Goal: Check status: Check status

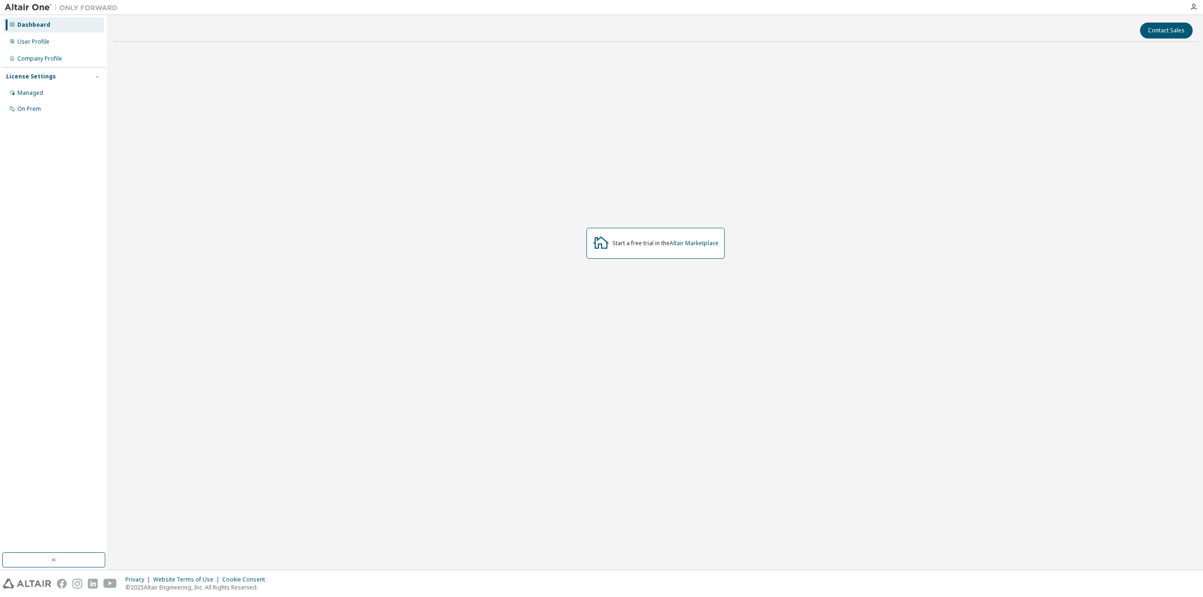
click at [687, 242] on link "Altair Marketplace" at bounding box center [694, 243] width 49 height 8
click at [690, 243] on link "Altair Marketplace" at bounding box center [694, 243] width 49 height 8
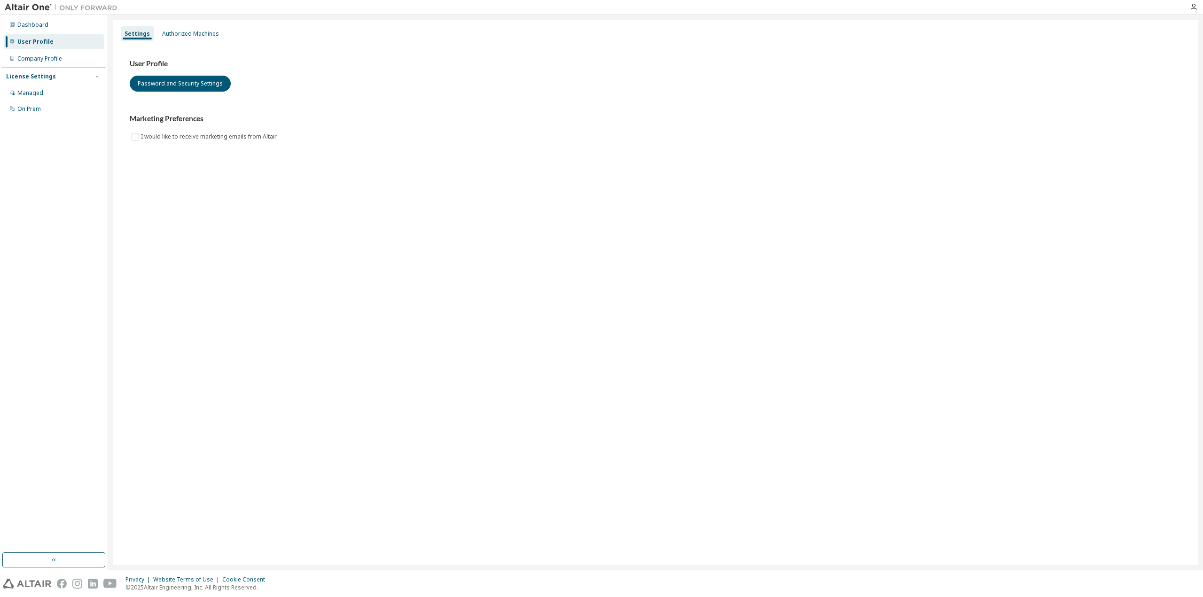
click at [55, 61] on div "Company Profile" at bounding box center [39, 59] width 45 height 8
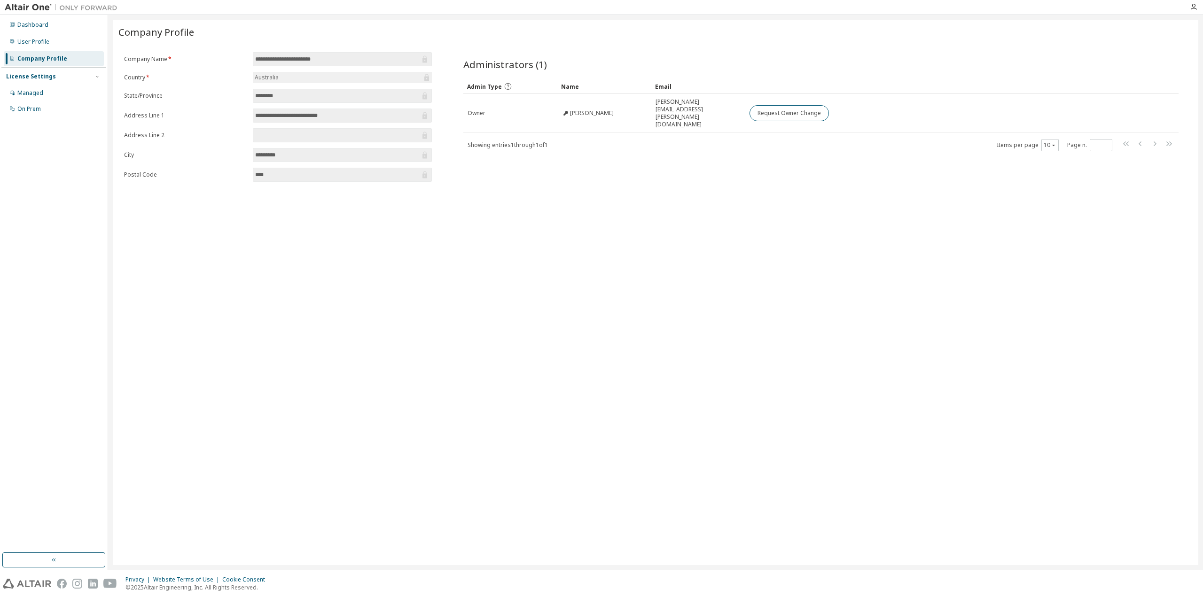
click at [38, 94] on div "Managed" at bounding box center [30, 93] width 26 height 8
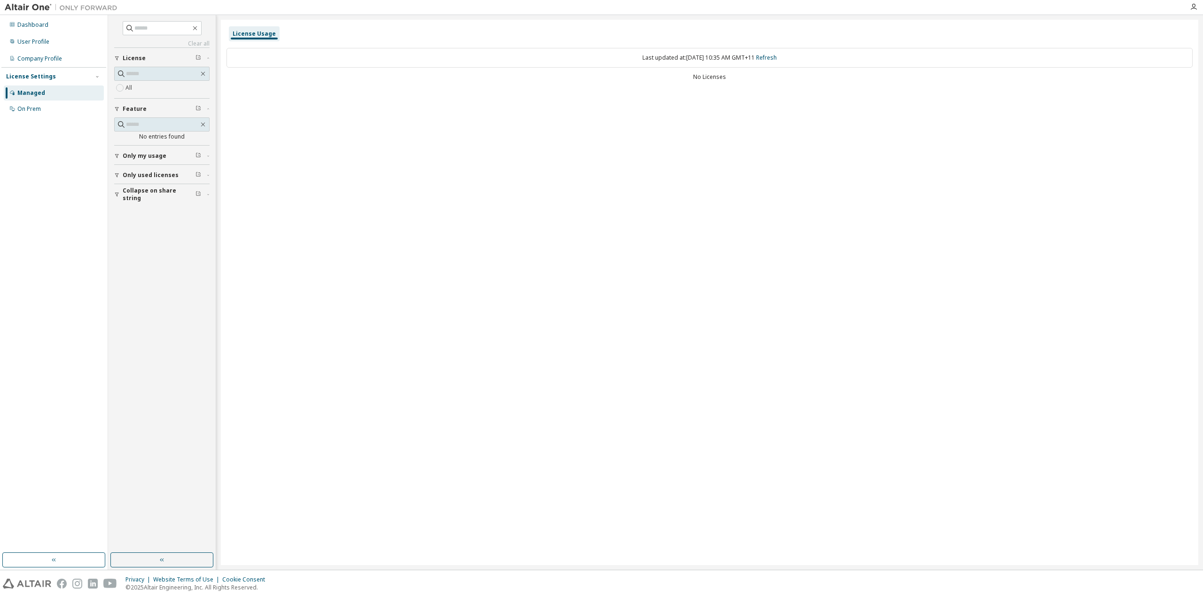
click at [118, 158] on icon "button" at bounding box center [117, 156] width 6 height 6
click at [44, 110] on div "On Prem" at bounding box center [54, 109] width 100 height 15
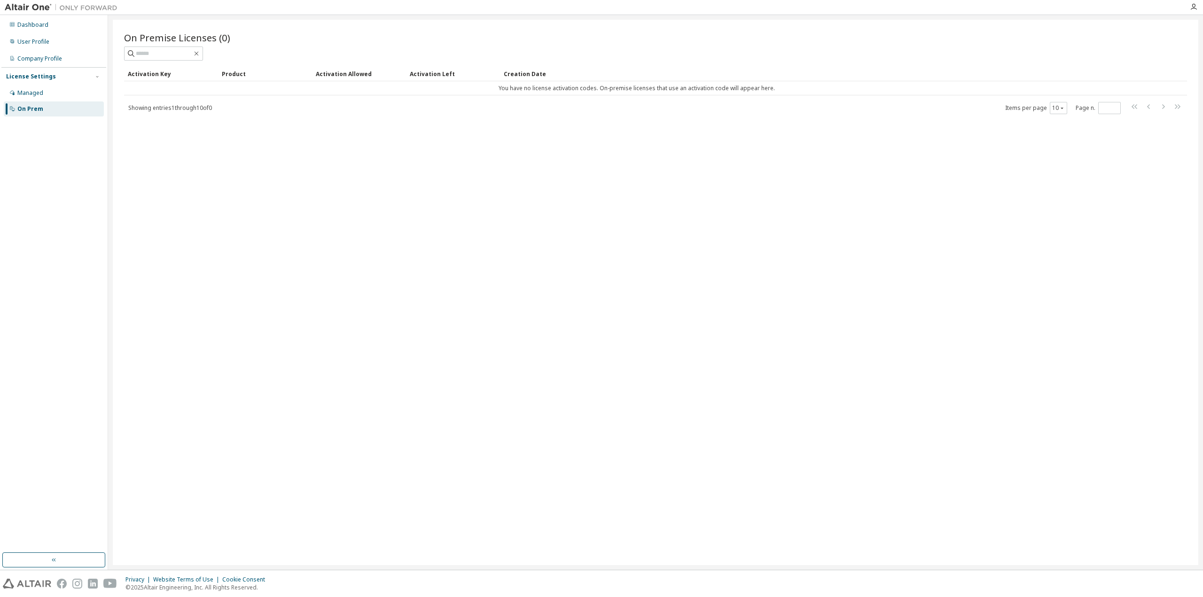
click at [42, 88] on div "Managed" at bounding box center [54, 93] width 100 height 15
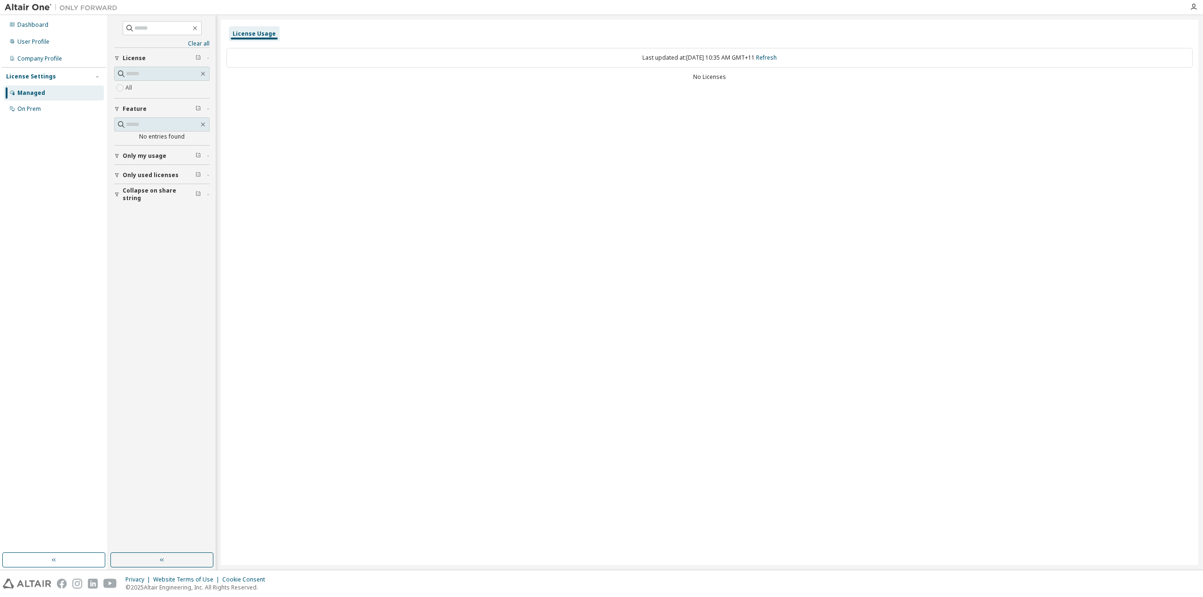
click at [444, 127] on div "License Usage Last updated at: Wed 2025-10-15 10:35 AM GMT+11 Refresh No Licens…" at bounding box center [710, 293] width 978 height 546
click at [777, 56] on link "Refresh" at bounding box center [766, 58] width 21 height 8
click at [111, 179] on div "Clear all Collapse on share string Only used licenses Only my usage Feature No …" at bounding box center [162, 283] width 105 height 535
click at [116, 176] on icon "button" at bounding box center [117, 176] width 6 height 6
click at [114, 222] on div "Clear all Collapse on share string Only used licenses Yes No Only my usage Feat…" at bounding box center [162, 283] width 105 height 535
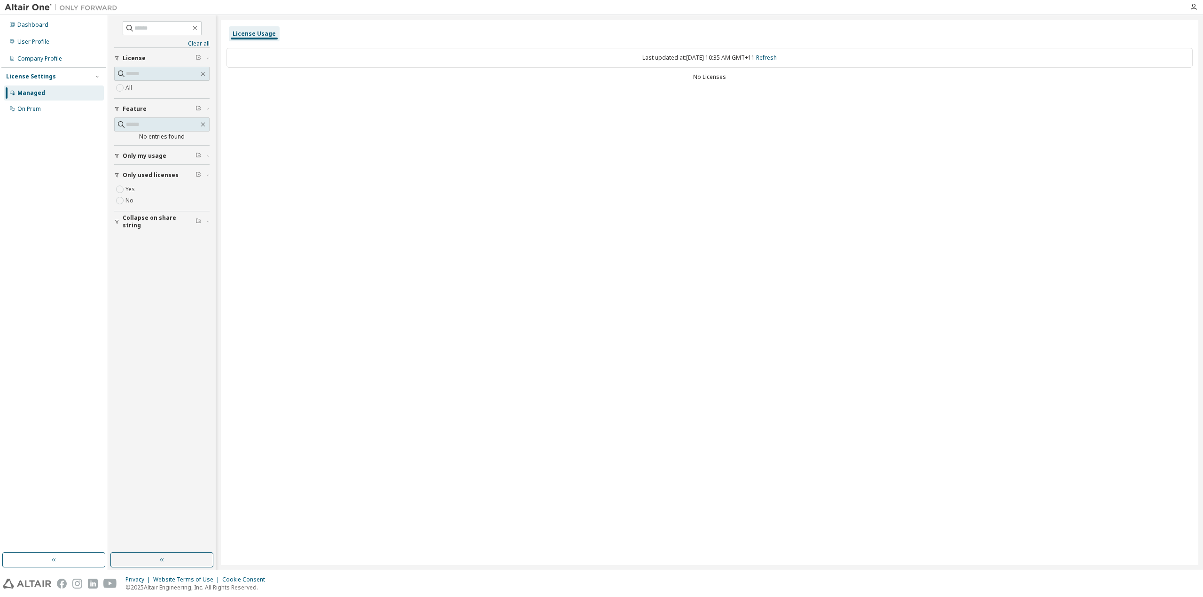
click at [116, 221] on icon "button" at bounding box center [117, 222] width 6 height 6
click at [49, 29] on div "Dashboard" at bounding box center [54, 24] width 100 height 15
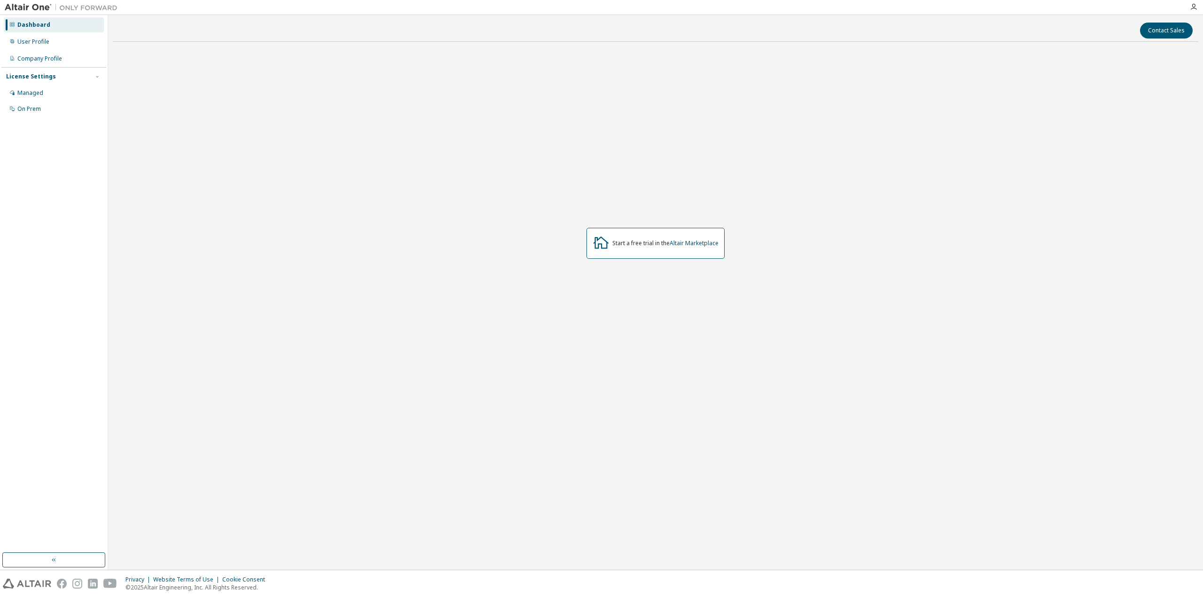
click at [47, 42] on div "User Profile" at bounding box center [33, 42] width 32 height 8
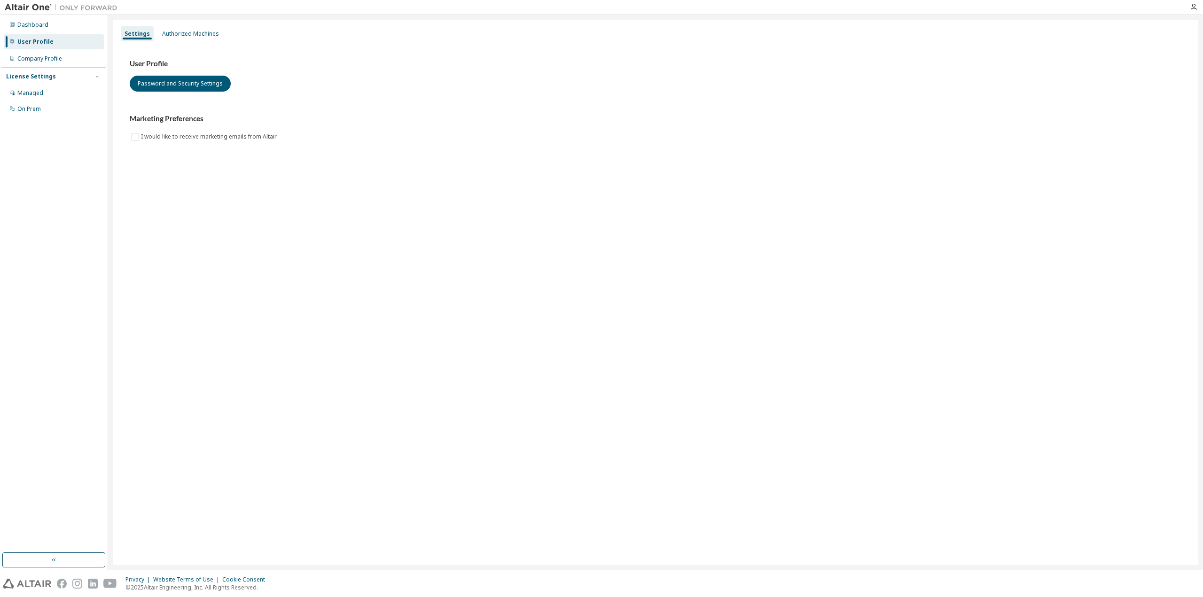
click at [45, 62] on div "Company Profile" at bounding box center [39, 59] width 45 height 8
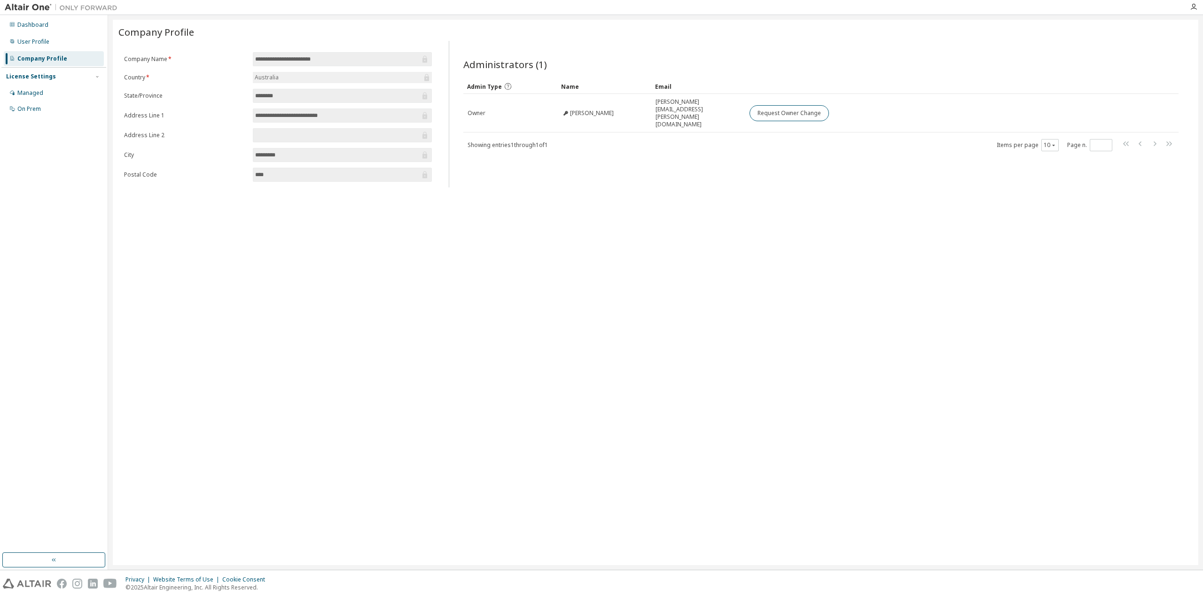
click at [41, 89] on div "Managed" at bounding box center [30, 93] width 26 height 8
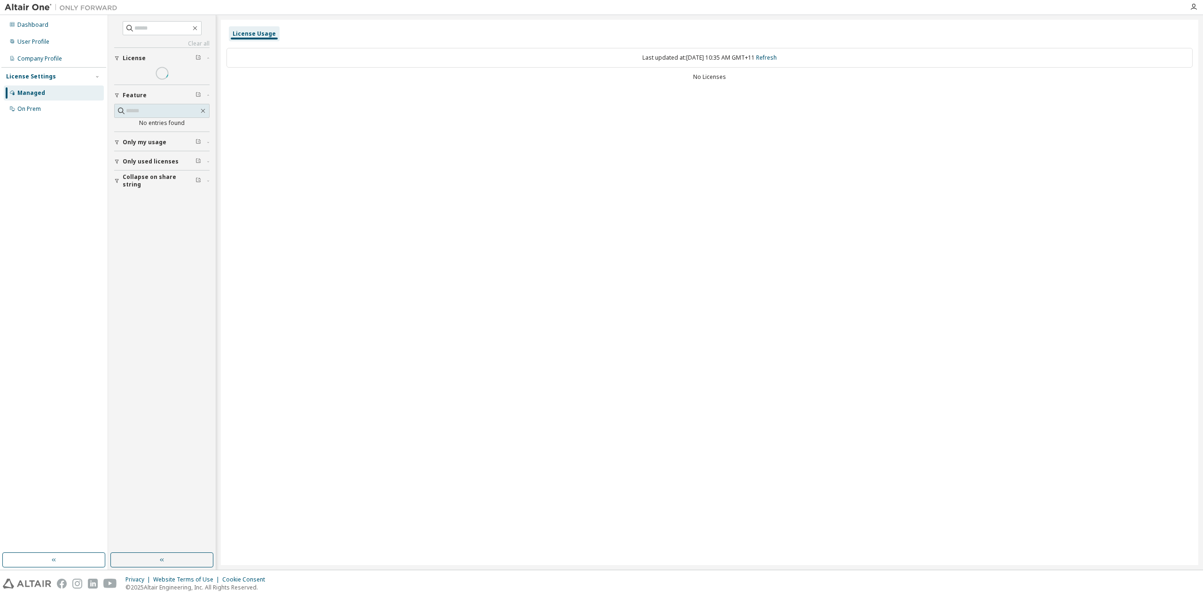
drag, startPoint x: 40, startPoint y: 101, endPoint x: 40, endPoint y: 106, distance: 4.7
click at [40, 102] on div "Managed On Prem" at bounding box center [53, 101] width 105 height 31
click at [39, 109] on div "On Prem" at bounding box center [29, 109] width 24 height 8
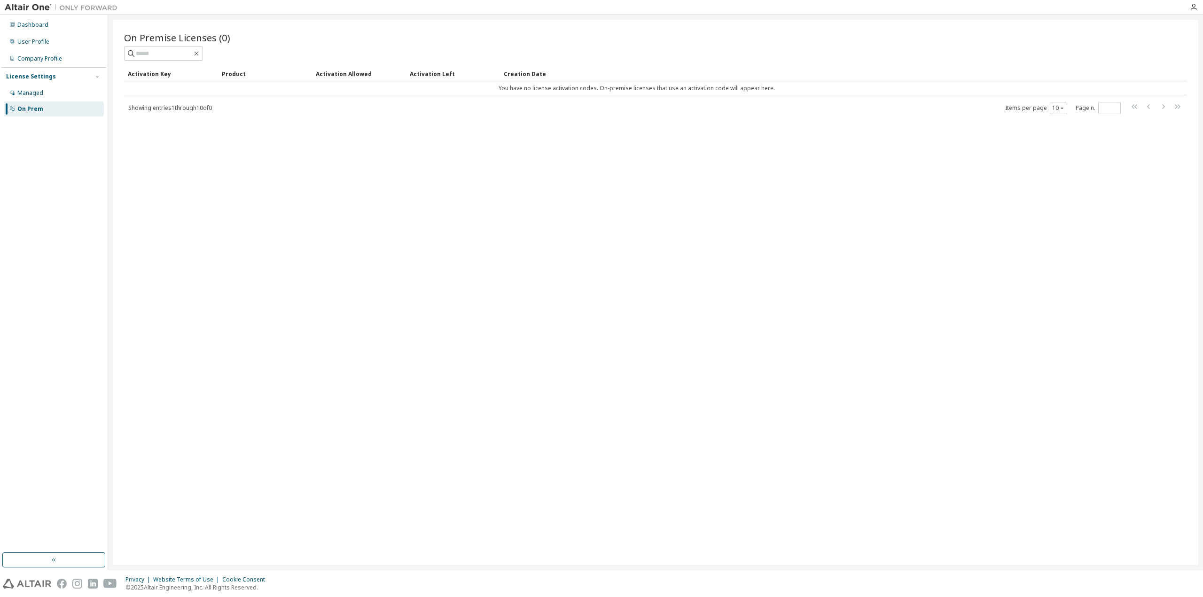
click at [47, 24] on div "Dashboard" at bounding box center [54, 24] width 100 height 15
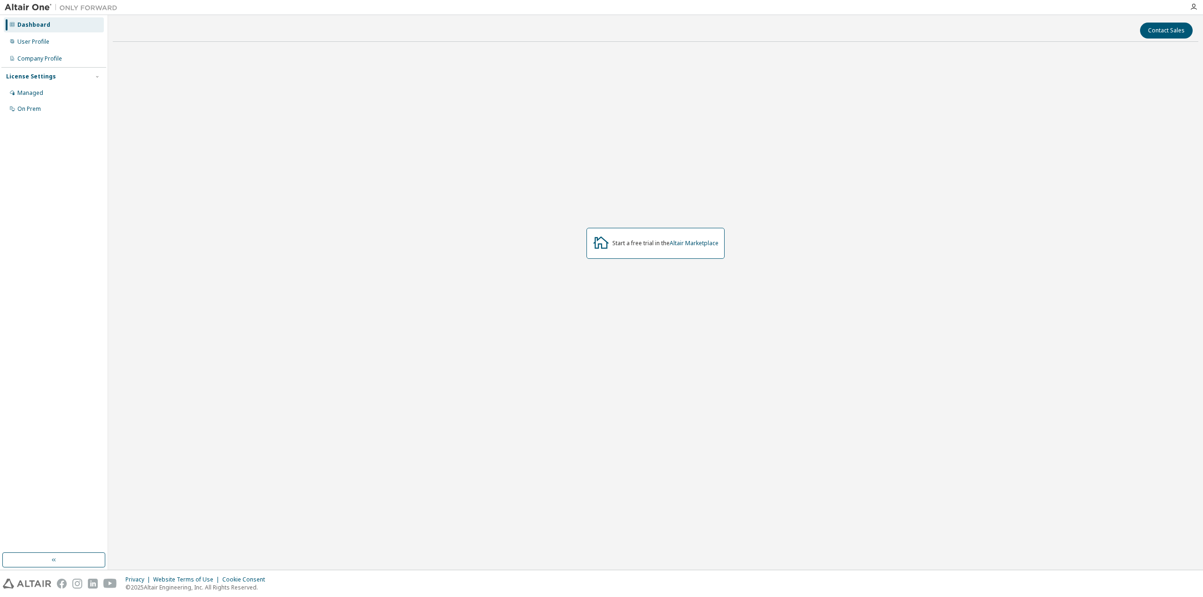
click at [37, 76] on div "License Settings" at bounding box center [31, 77] width 50 height 8
click at [36, 89] on div "Managed" at bounding box center [30, 93] width 26 height 8
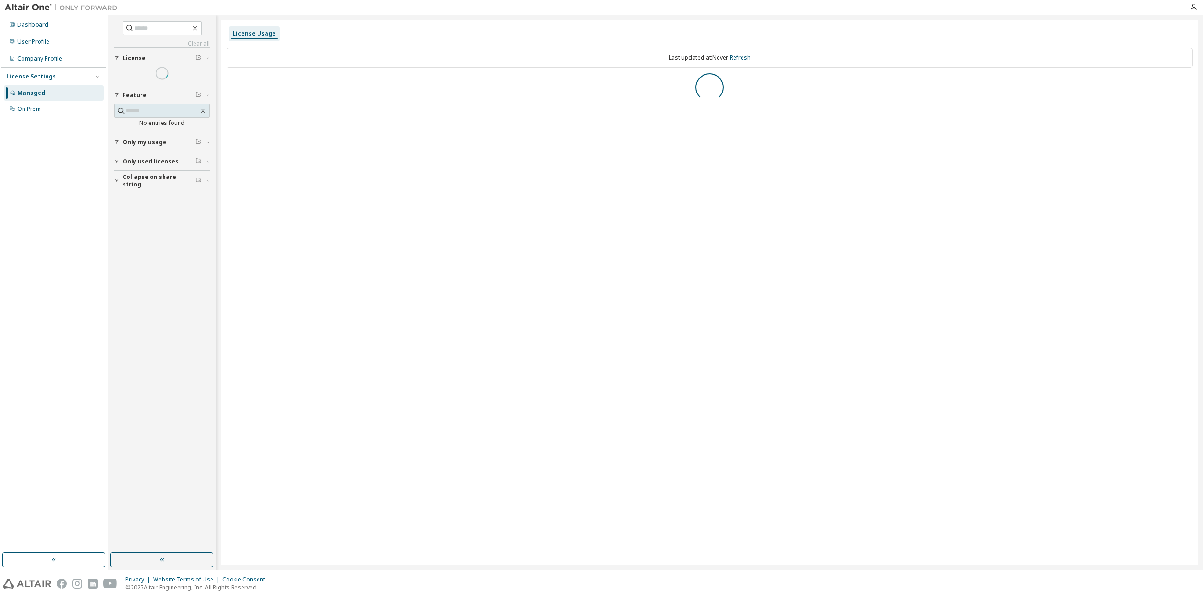
click at [126, 148] on button "Only my usage" at bounding box center [161, 142] width 95 height 21
click at [141, 188] on span "Only used licenses" at bounding box center [151, 189] width 56 height 8
click at [140, 158] on span "Only my usage" at bounding box center [145, 156] width 44 height 8
click at [134, 203] on span "Only used licenses" at bounding box center [151, 203] width 56 height 8
click at [125, 242] on button "Collapse on share string" at bounding box center [161, 249] width 95 height 21
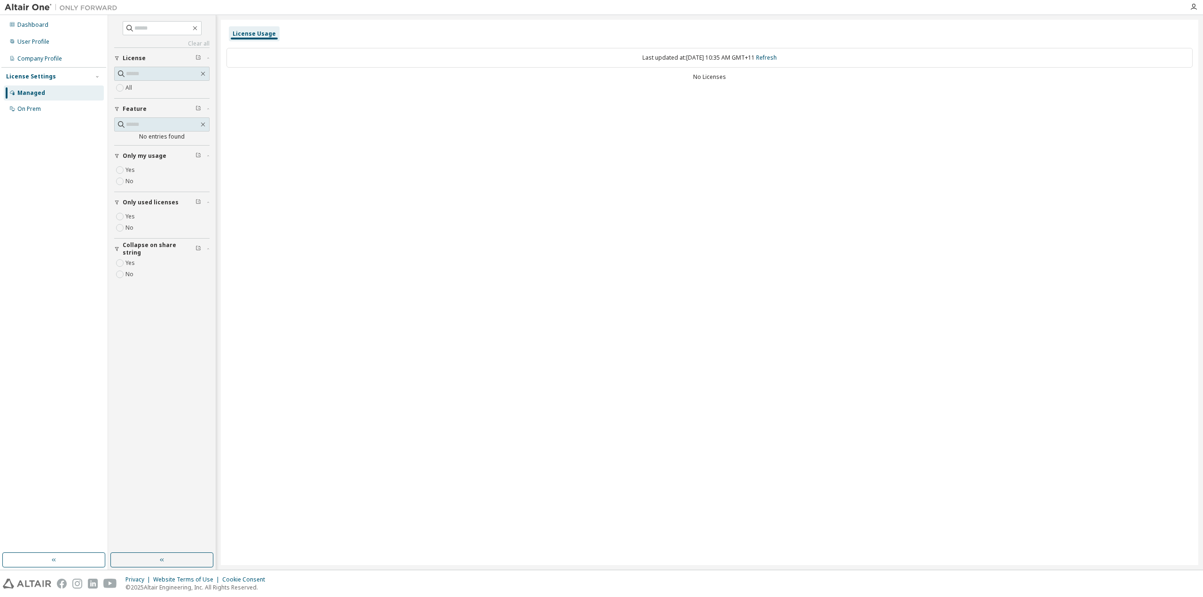
click at [31, 75] on div "License Settings" at bounding box center [31, 77] width 50 height 8
click at [44, 104] on div "On Prem" at bounding box center [54, 109] width 100 height 15
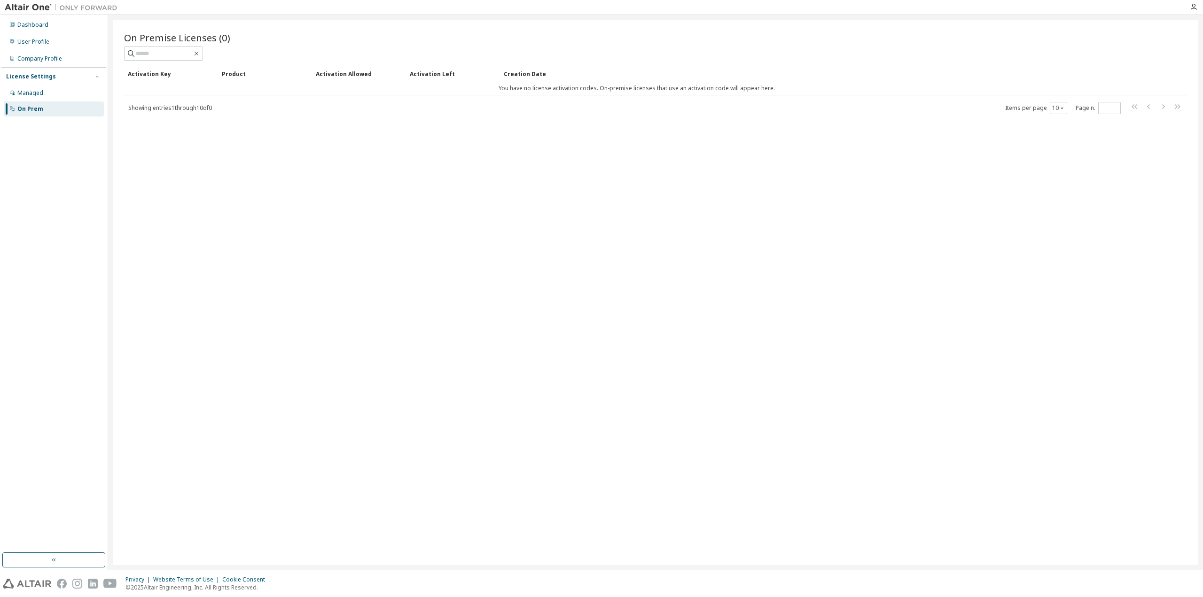
click at [34, 97] on div "Managed" at bounding box center [54, 93] width 100 height 15
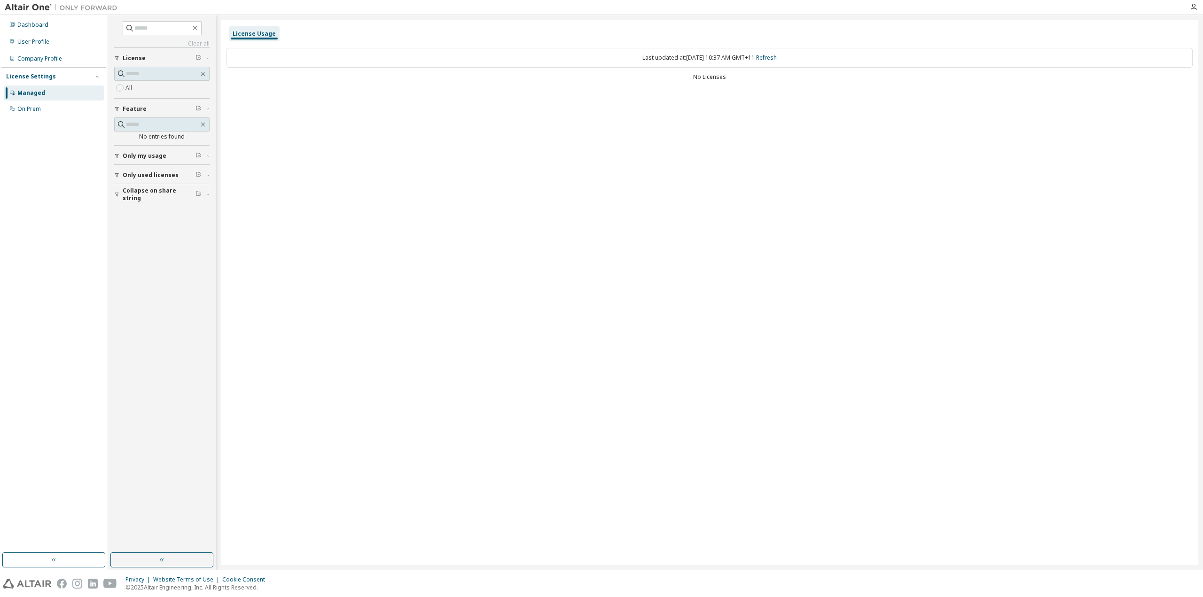
click at [161, 153] on span "Only my usage" at bounding box center [145, 156] width 44 height 8
click at [141, 202] on span "Only used licenses" at bounding box center [151, 203] width 56 height 8
click at [151, 247] on span "Collapse on share string" at bounding box center [159, 249] width 73 height 15
drag, startPoint x: 30, startPoint y: 125, endPoint x: 32, endPoint y: 119, distance: 7.0
click at [30, 125] on div "Dashboard User Profile Company Profile License Settings Managed On Prem" at bounding box center [53, 283] width 105 height 535
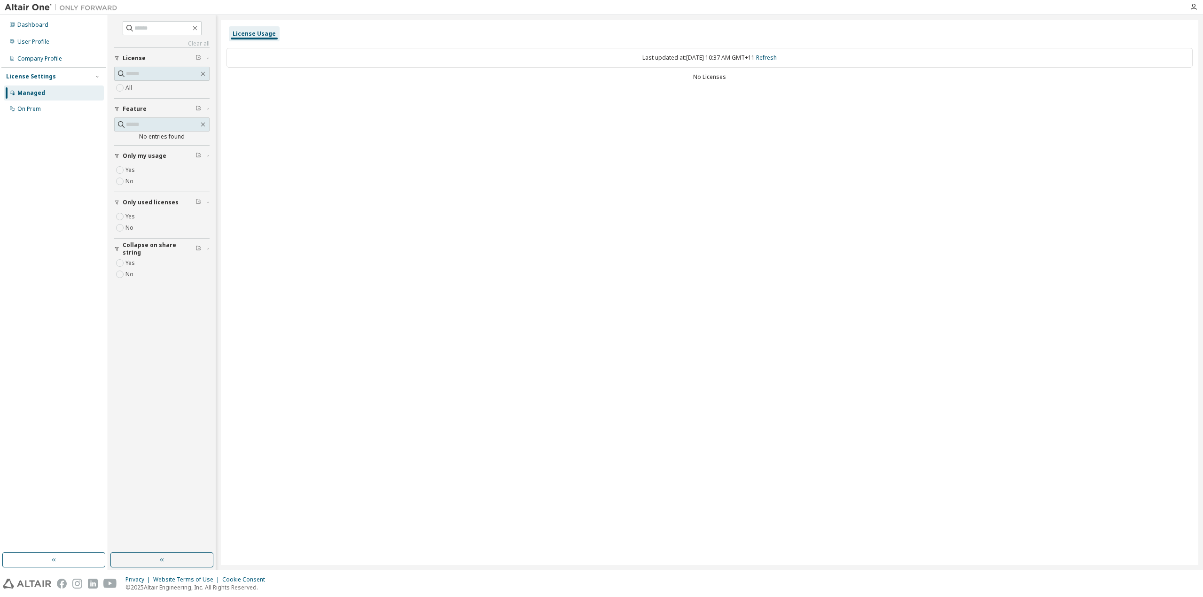
click at [35, 111] on div "On Prem" at bounding box center [29, 109] width 24 height 8
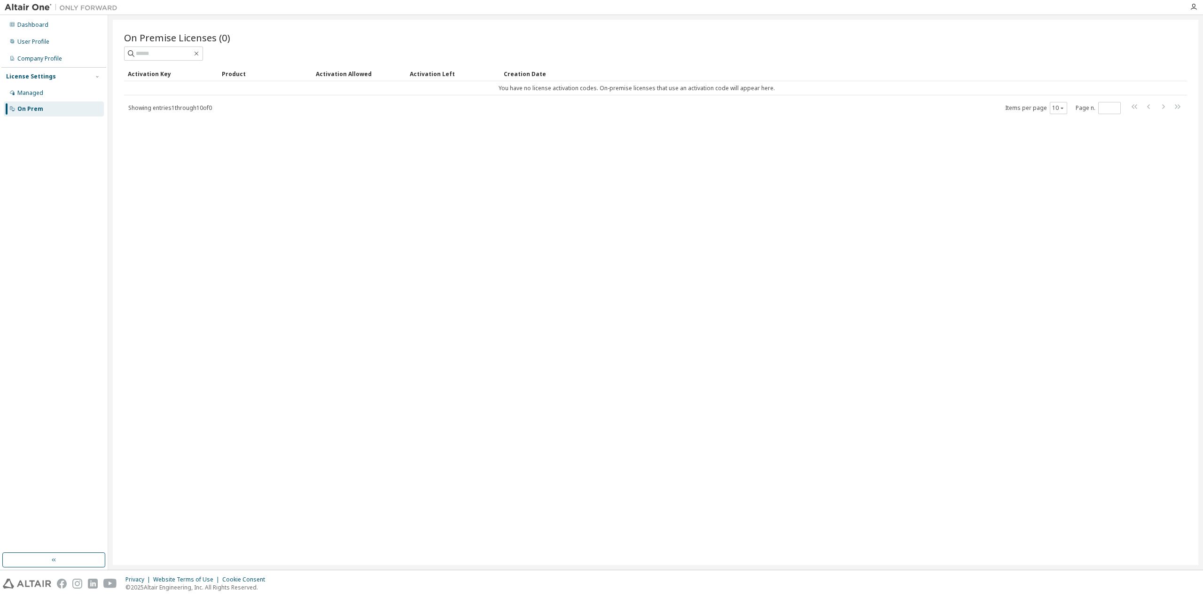
click at [39, 94] on div "Managed" at bounding box center [30, 93] width 26 height 8
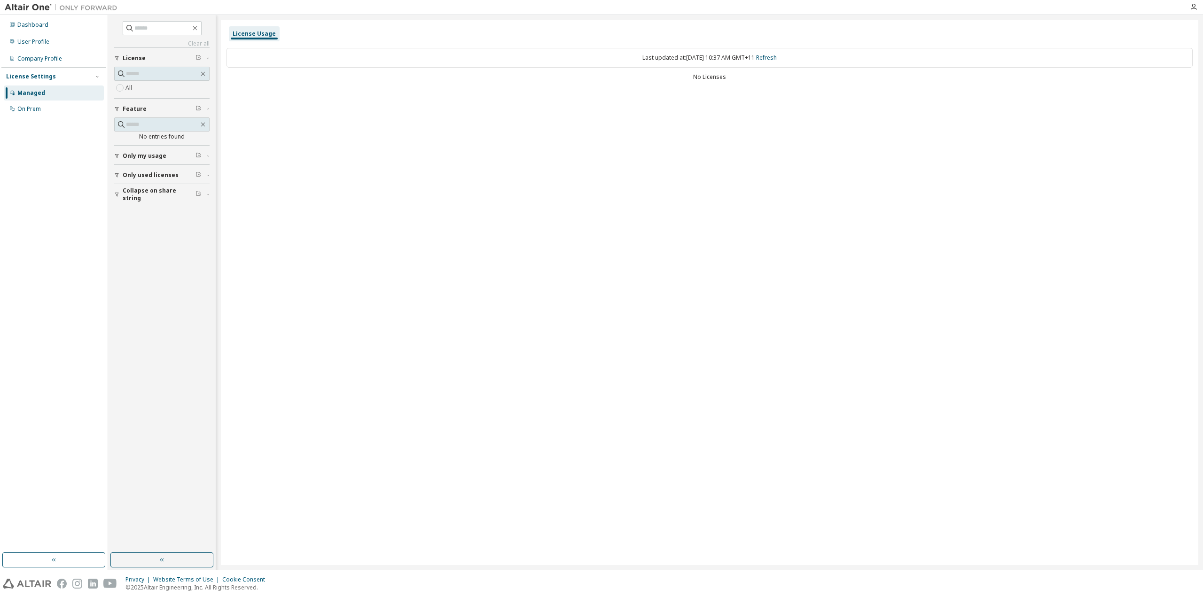
click at [777, 58] on link "Refresh" at bounding box center [766, 58] width 21 height 8
drag, startPoint x: 564, startPoint y: 334, endPoint x: 613, endPoint y: 287, distance: 68.5
click at [564, 334] on div "License Usage Last updated at: Wed 2025-10-15 10:37 AM GMT+11 Refresh No Licens…" at bounding box center [710, 293] width 978 height 546
click at [777, 298] on div "License Usage Last updated at: Wed 2025-10-15 10:37 AM GMT+11 Refresh No Licens…" at bounding box center [710, 293] width 978 height 546
